Goal: Transaction & Acquisition: Purchase product/service

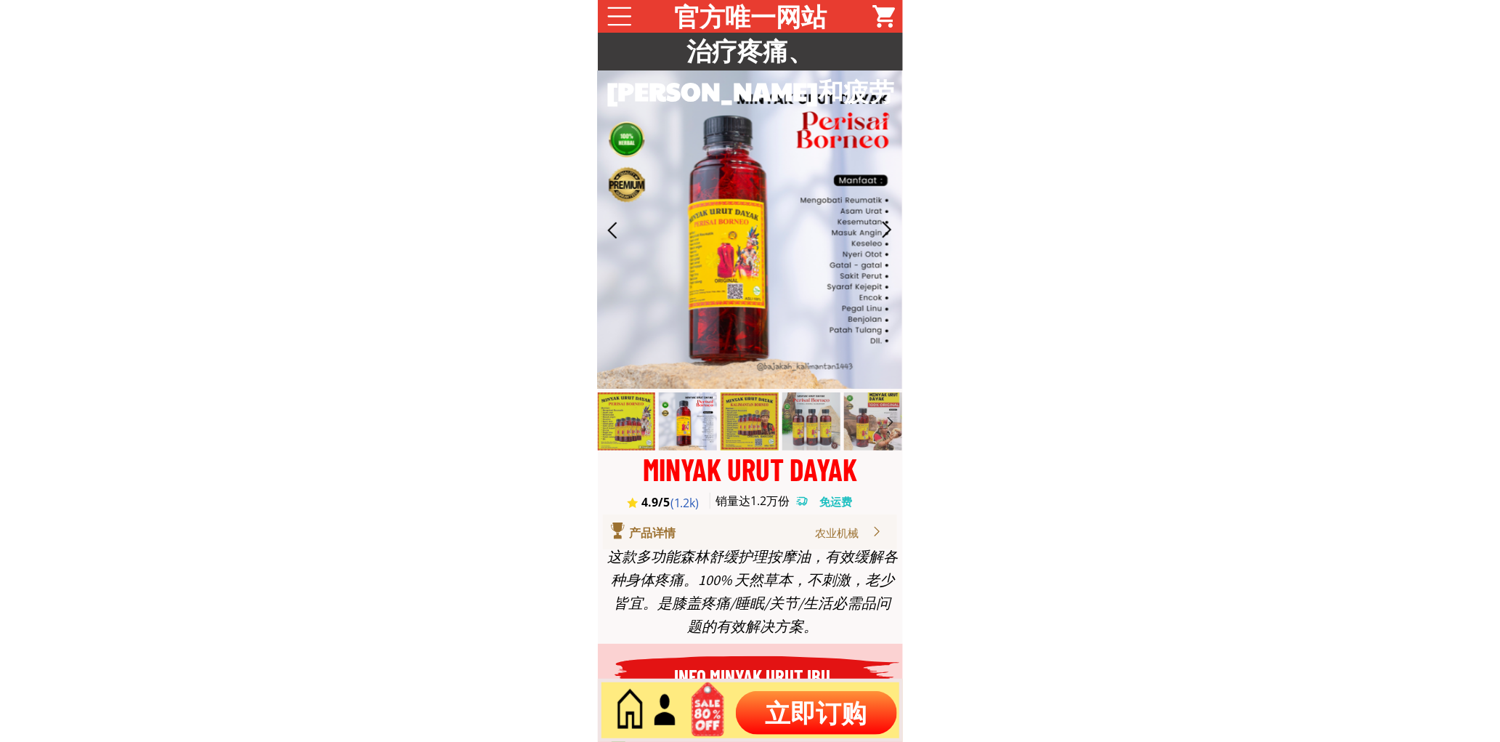
click at [801, 722] on p "立即订购" at bounding box center [816, 713] width 161 height 44
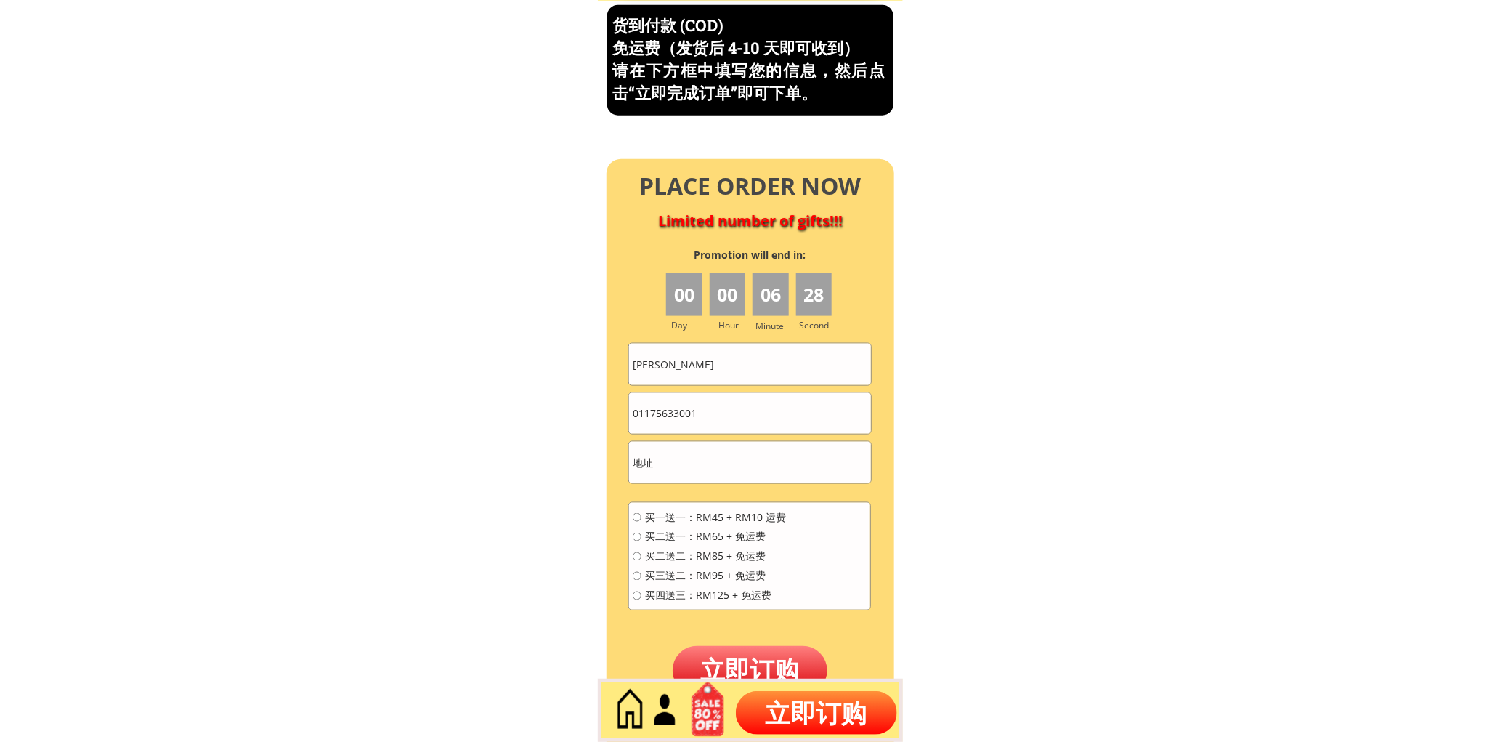
scroll to position [6213, 0]
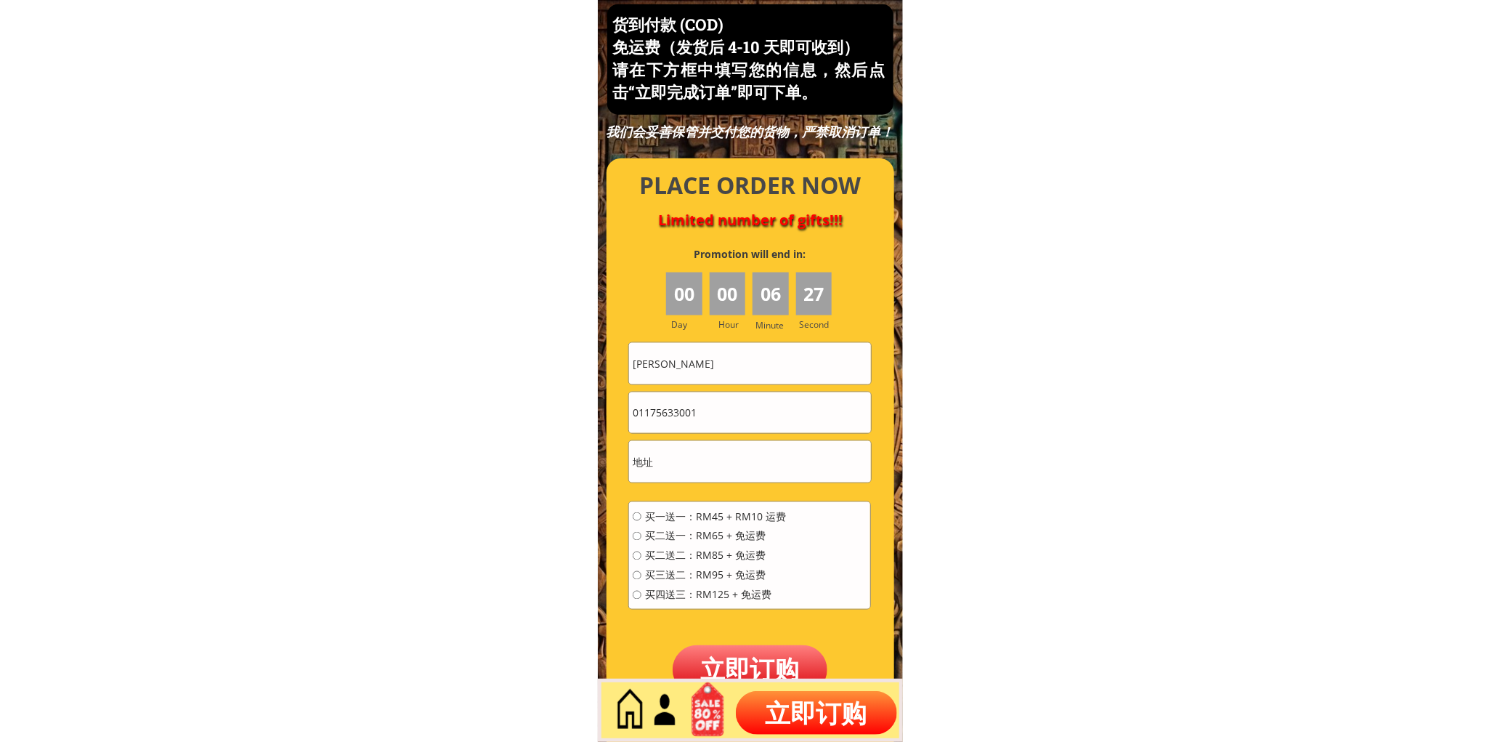
click at [783, 338] on div at bounding box center [751, 456] width 288 height 596
click at [785, 338] on div at bounding box center [751, 456] width 288 height 596
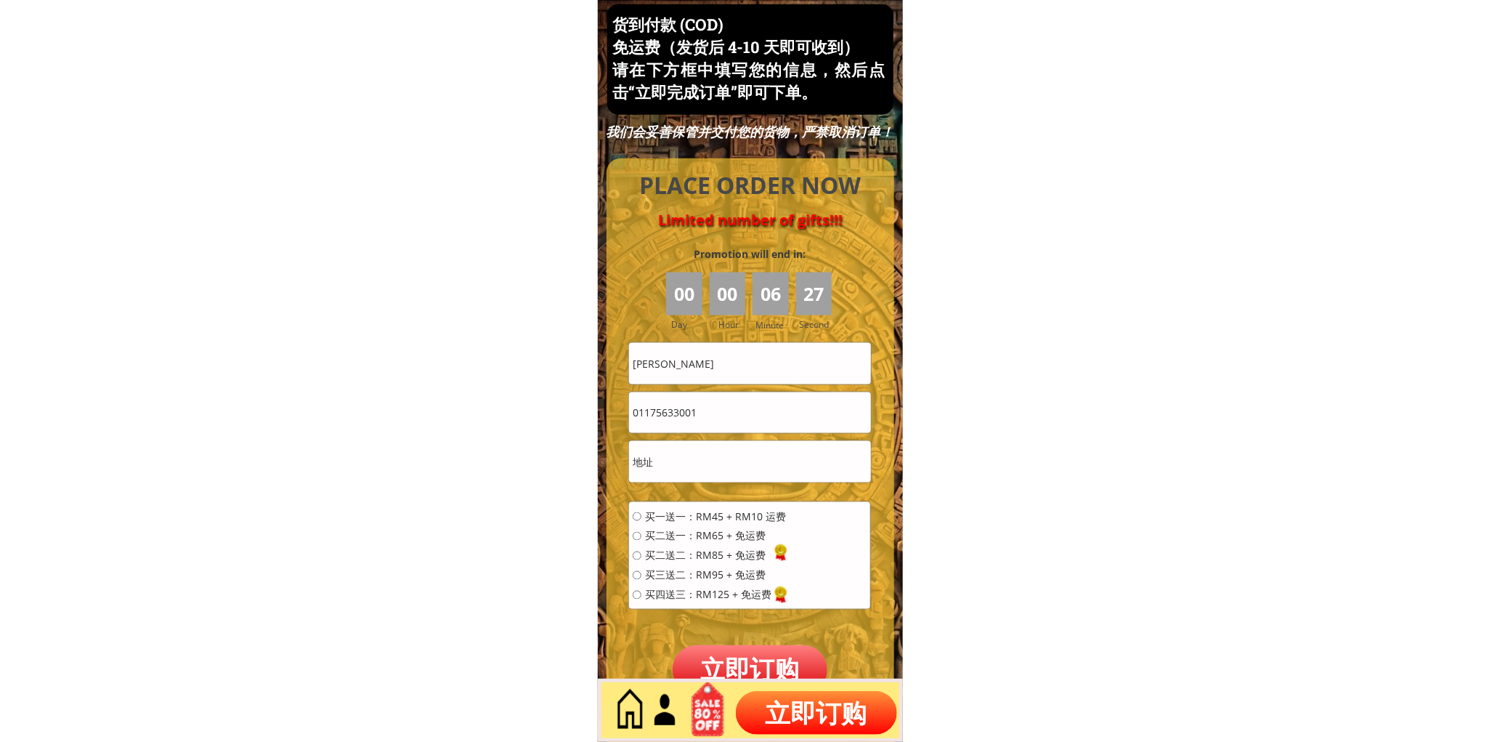
click at [750, 347] on input "[PERSON_NAME]" at bounding box center [749, 363] width 241 height 41
paste input "TEOW SIEW"
type input "TEOW SIEW"
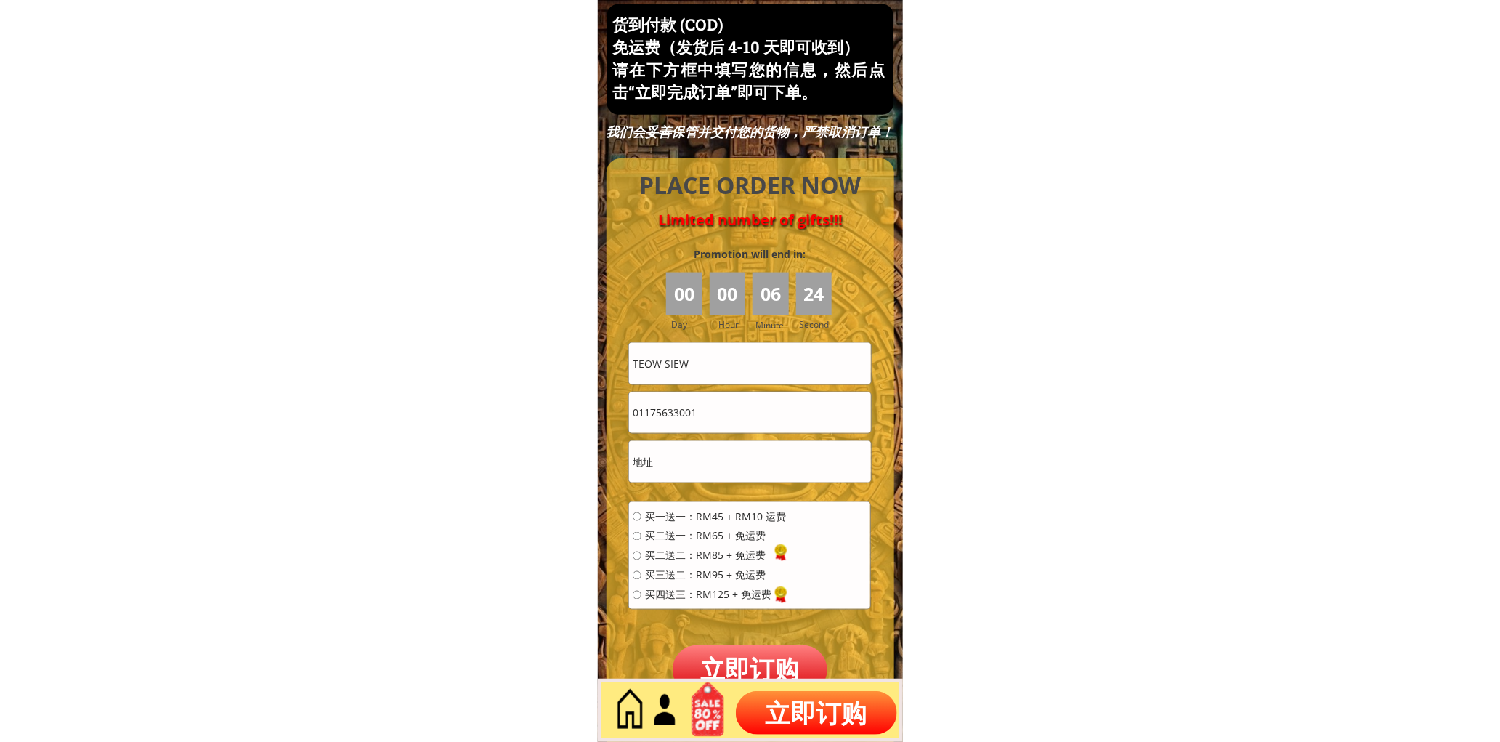
click at [722, 392] on div "01175633001" at bounding box center [749, 413] width 243 height 42
click at [725, 397] on input "01175633001" at bounding box center [749, 412] width 241 height 41
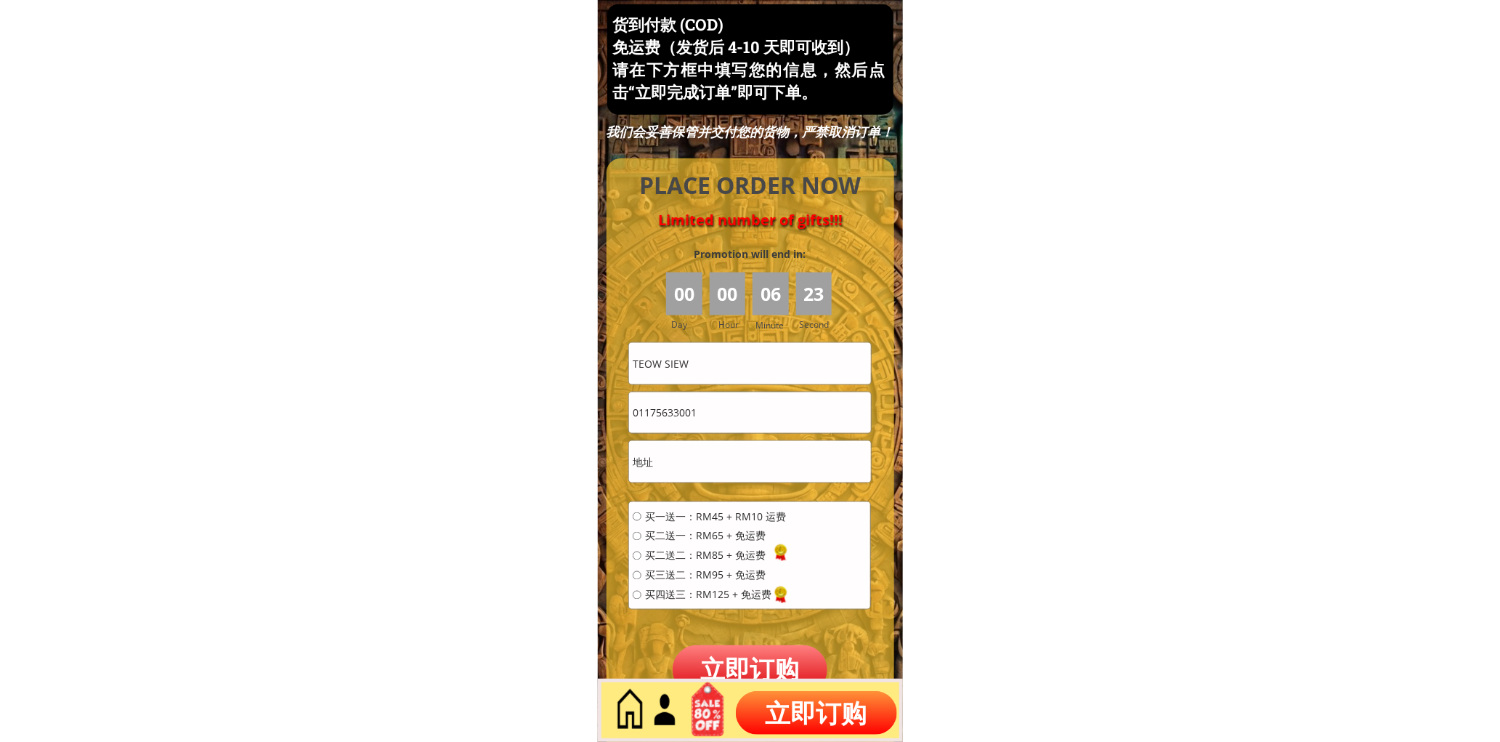
paste input "82283852"
type input "0182283852"
click at [708, 444] on input "text" at bounding box center [749, 461] width 241 height 41
type input "88 Jalan"
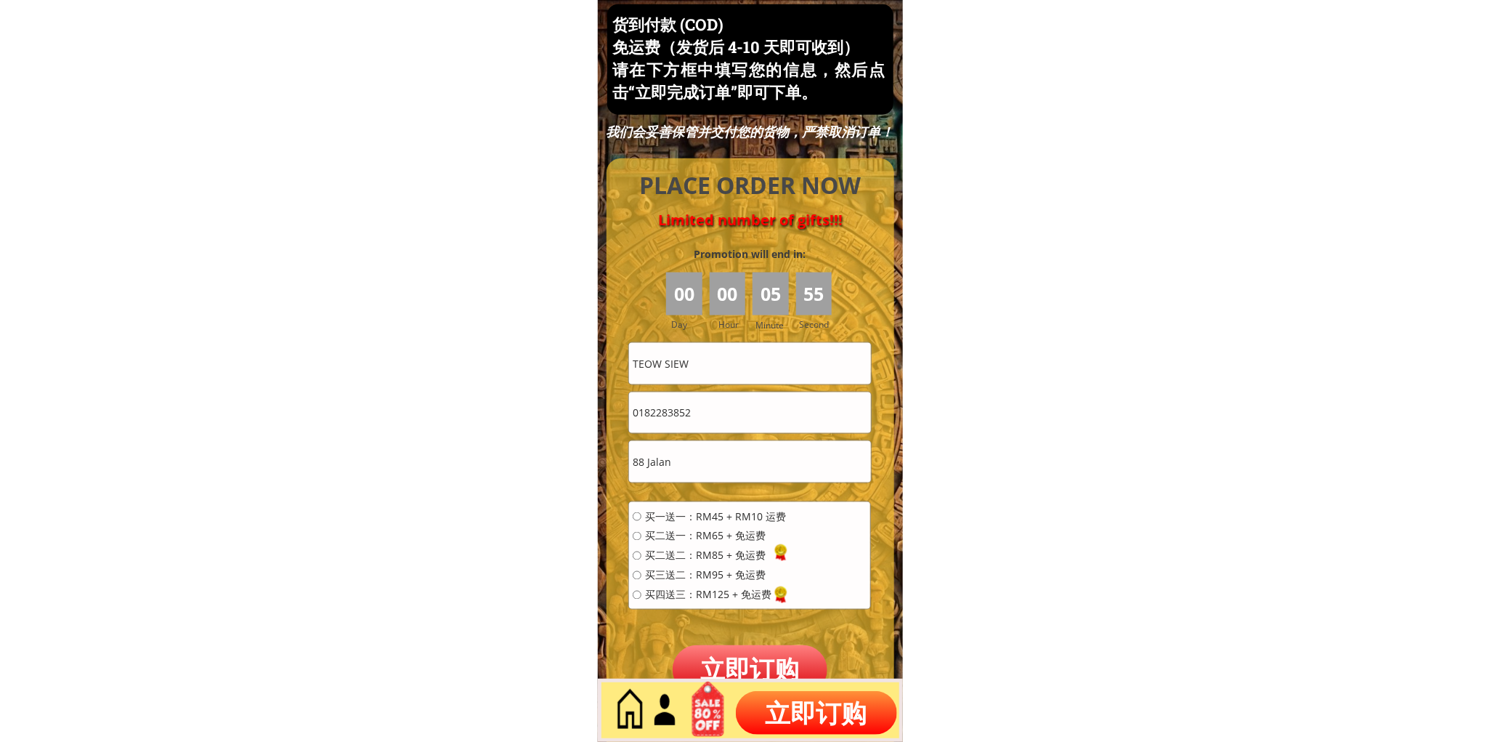
click at [702, 559] on span "买二送二：RM85 + 免运费" at bounding box center [715, 556] width 141 height 10
radio input "true"
click at [705, 538] on span "买二送一：RM65 + 免运费" at bounding box center [715, 536] width 141 height 10
radio input "true"
click at [731, 642] on form "买一送一：RM45 + RM10 运费 买二送一：RM65 + 免运费 买二送二：RM85 + 免运费 买三送二：RM95 + 免运费 买四送三：RM125 …" at bounding box center [749, 518] width 243 height 352
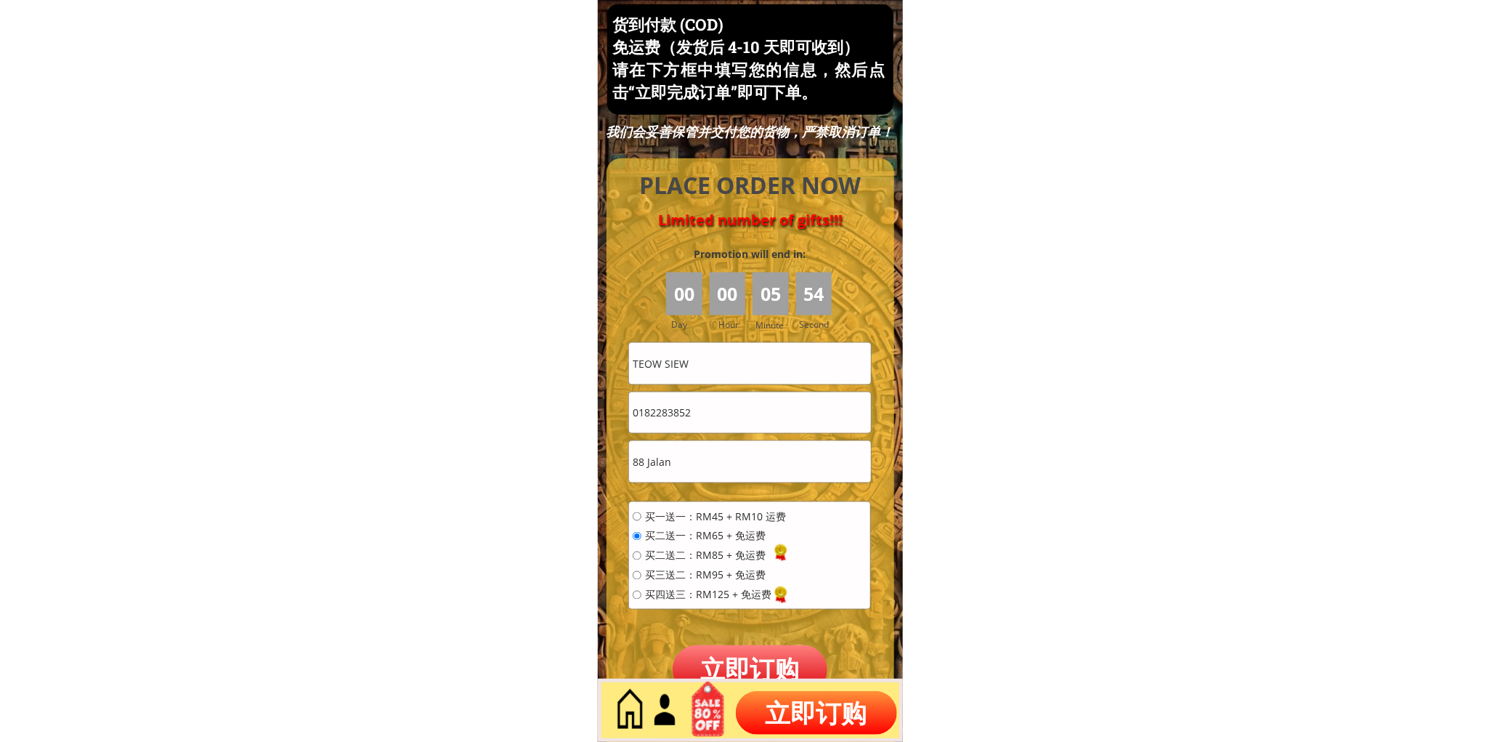
click at [739, 656] on p "立即订购" at bounding box center [750, 669] width 155 height 49
